Goal: Book appointment/travel/reservation

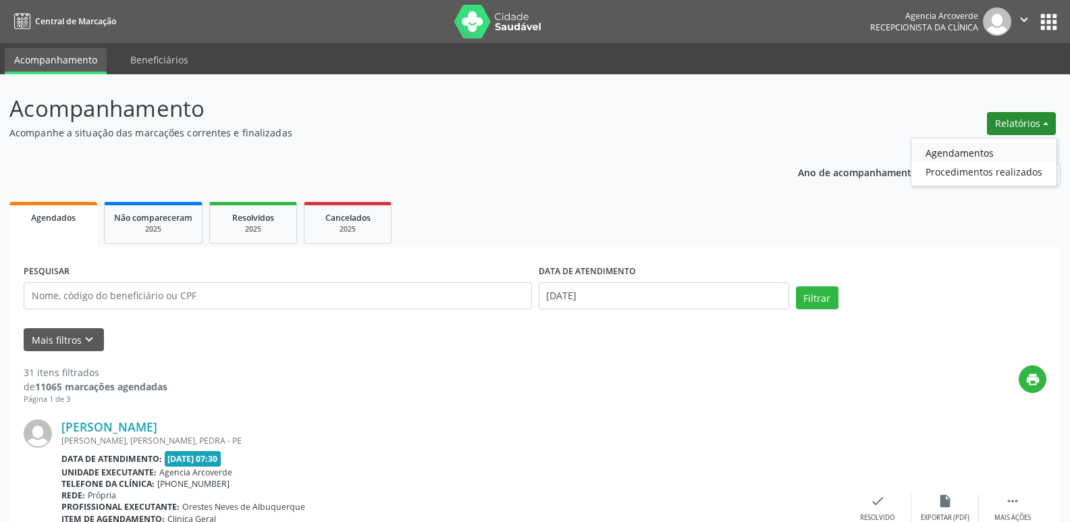
click at [968, 151] on link "Agendamentos" at bounding box center [984, 152] width 145 height 19
select select "7"
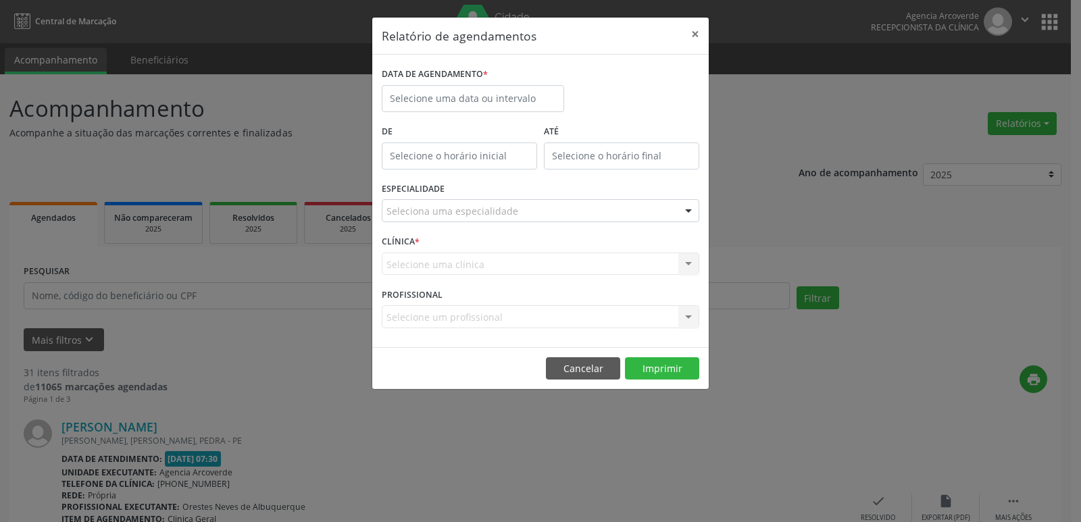
click at [499, 80] on div "DATA DE AGENDAMENTO *" at bounding box center [473, 74] width 182 height 21
click at [501, 91] on input "text" at bounding box center [473, 98] width 182 height 27
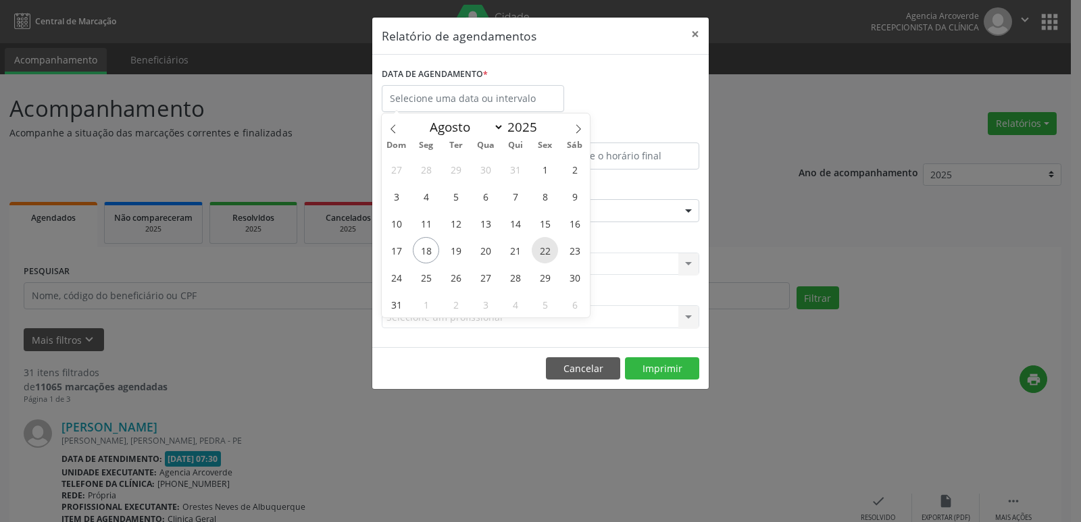
click at [552, 254] on span "22" at bounding box center [544, 250] width 26 height 26
type input "[DATE]"
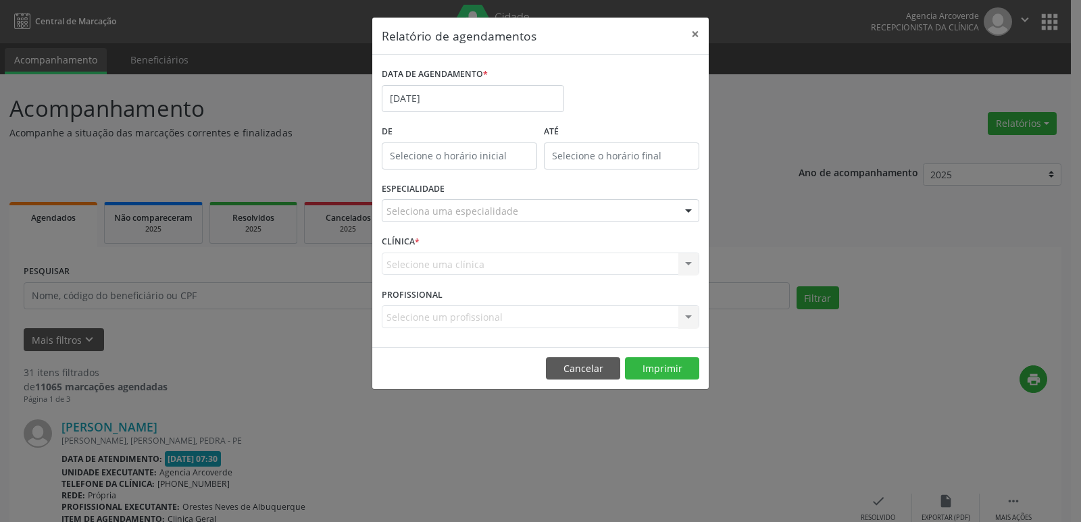
click at [587, 209] on div "Seleciona uma especialidade" at bounding box center [540, 210] width 317 height 23
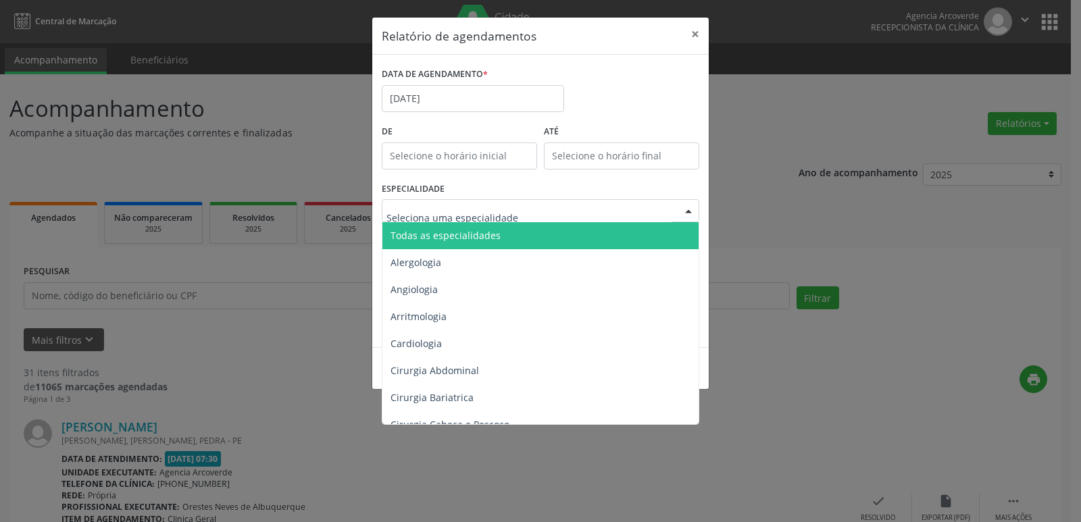
click at [557, 235] on span "Todas as especialidades" at bounding box center [541, 235] width 318 height 27
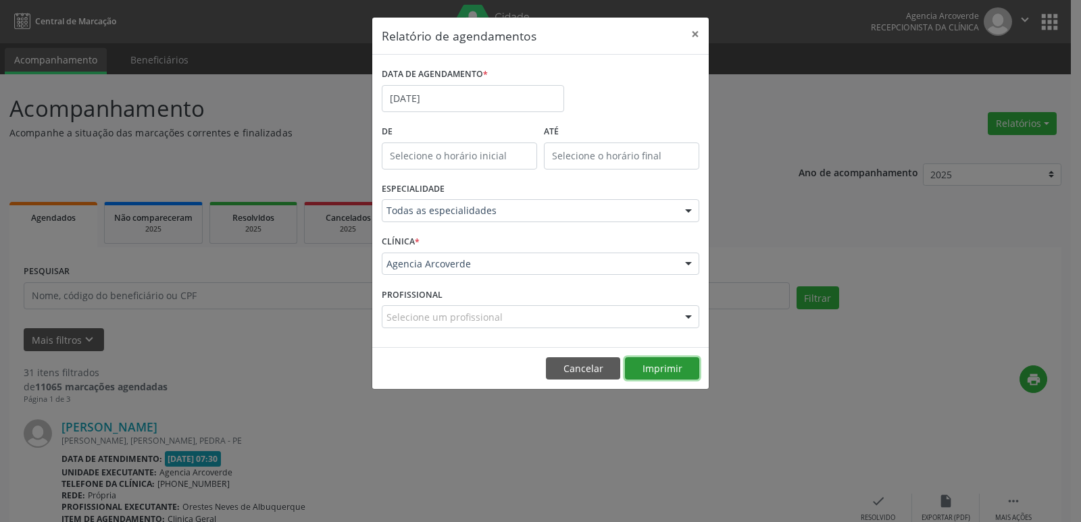
click at [668, 365] on button "Imprimir" at bounding box center [662, 368] width 74 height 23
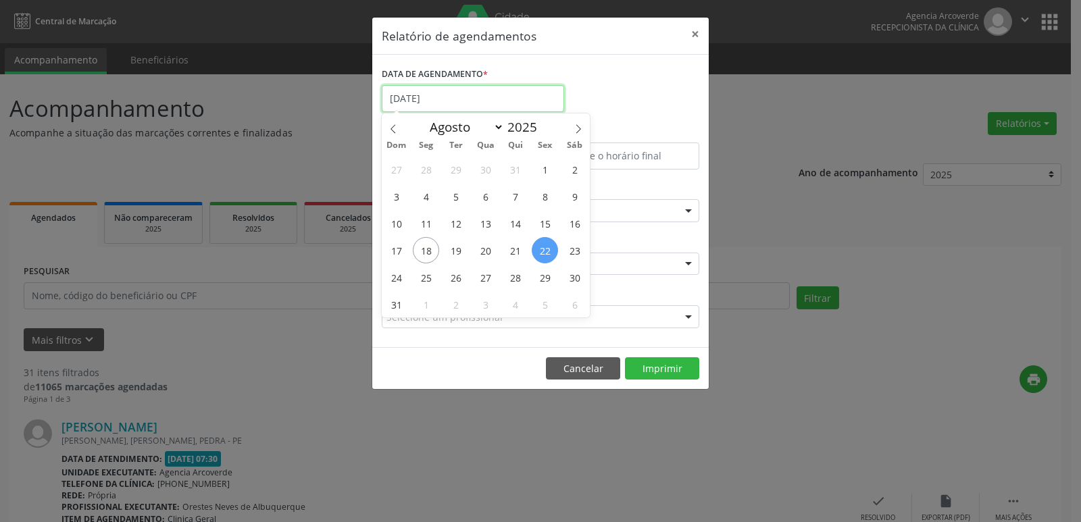
click at [442, 97] on input "[DATE]" at bounding box center [473, 98] width 182 height 27
click at [452, 252] on span "19" at bounding box center [455, 250] width 26 height 26
type input "[DATE]"
click at [452, 252] on span "19" at bounding box center [455, 250] width 26 height 26
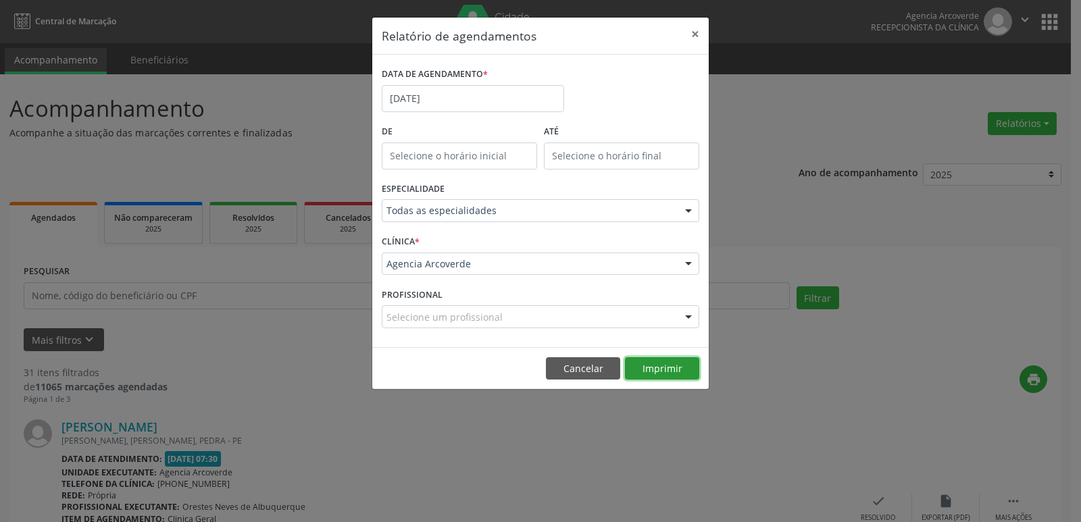
click at [678, 371] on button "Imprimir" at bounding box center [662, 368] width 74 height 23
